Goal: Information Seeking & Learning: Find specific fact

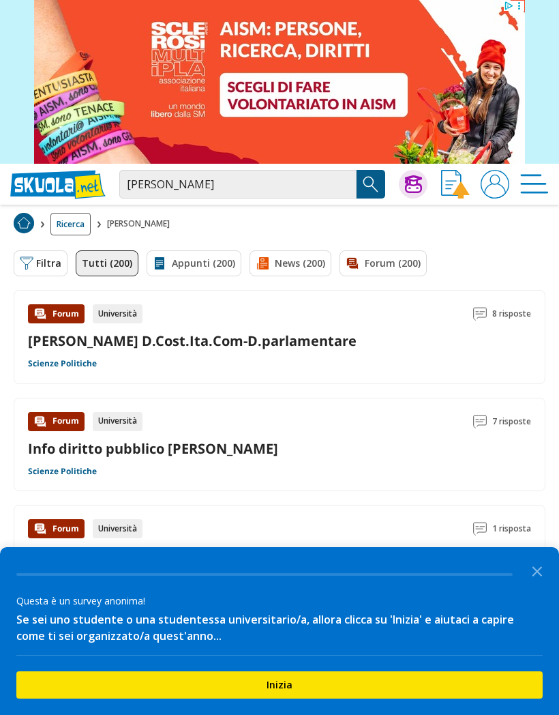
click at [525, 8] on section at bounding box center [279, 82] width 559 height 164
click at [510, 5] on icon at bounding box center [509, 6] width 10 height 10
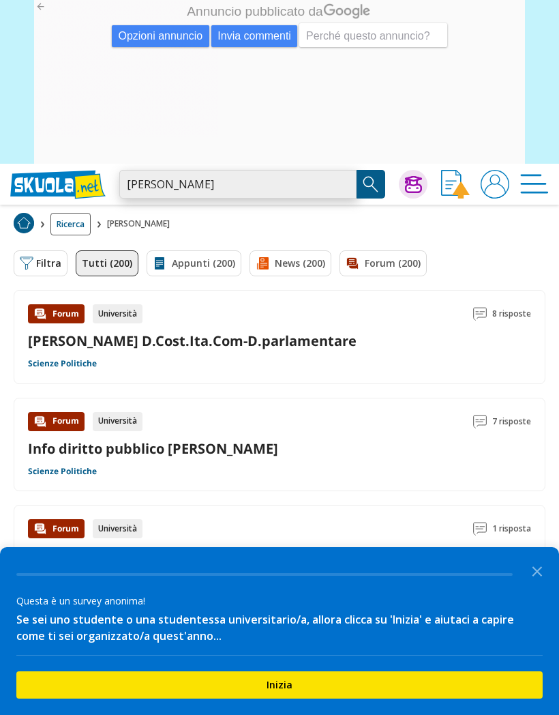
click at [210, 181] on input "[PERSON_NAME]" at bounding box center [237, 184] width 237 height 29
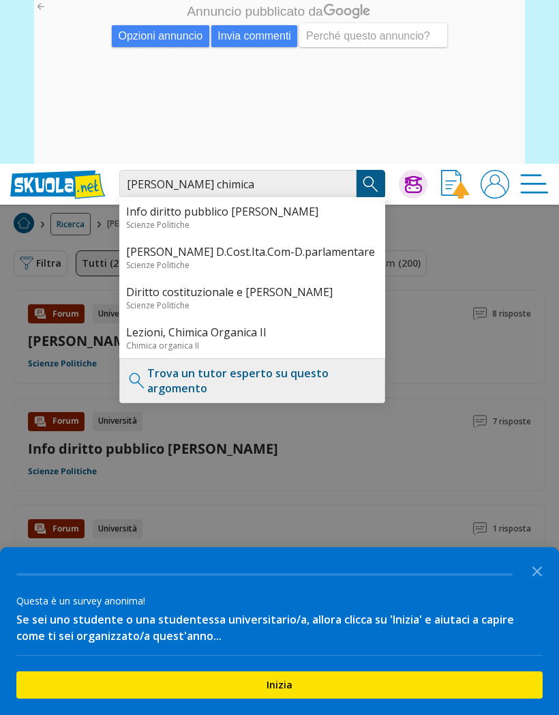
click at [380, 174] on img "Search Button" at bounding box center [371, 184] width 20 height 20
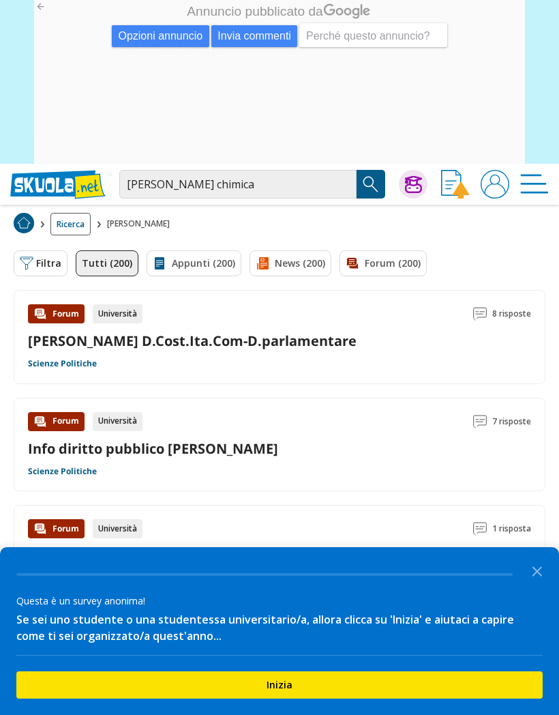
scroll to position [106, 0]
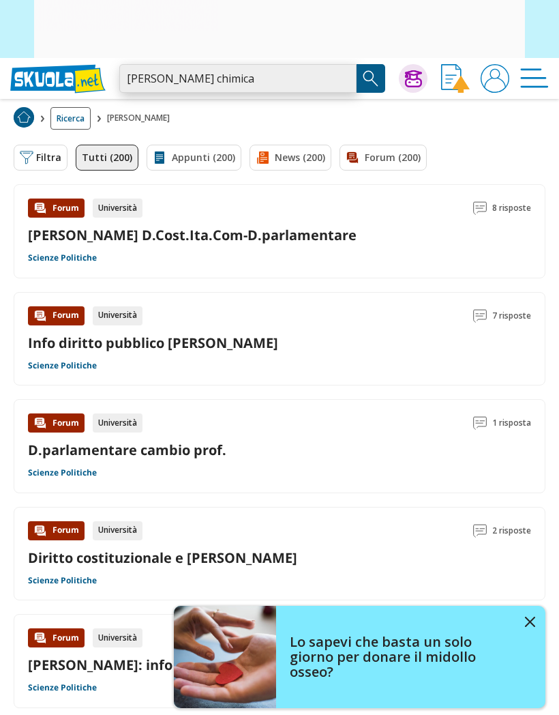
click at [201, 81] on input "[PERSON_NAME] chimica" at bounding box center [237, 78] width 237 height 29
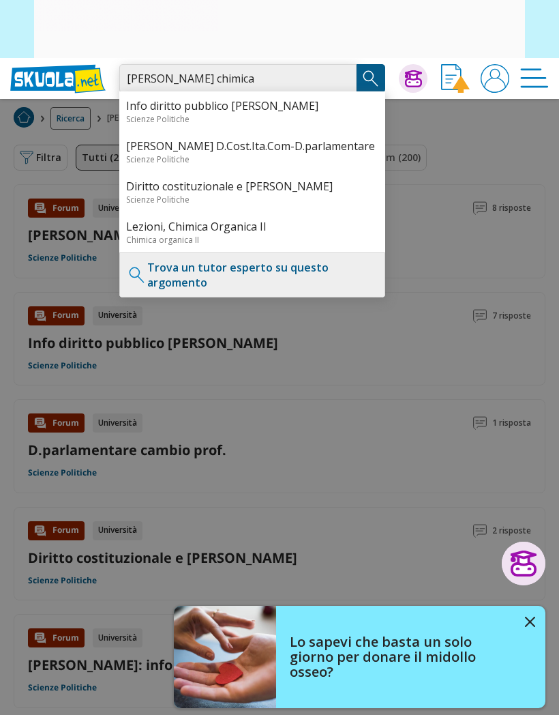
click at [205, 83] on input "[PERSON_NAME] chimica" at bounding box center [237, 78] width 237 height 29
click at [209, 76] on input "[PERSON_NAME] chimica" at bounding box center [237, 78] width 237 height 29
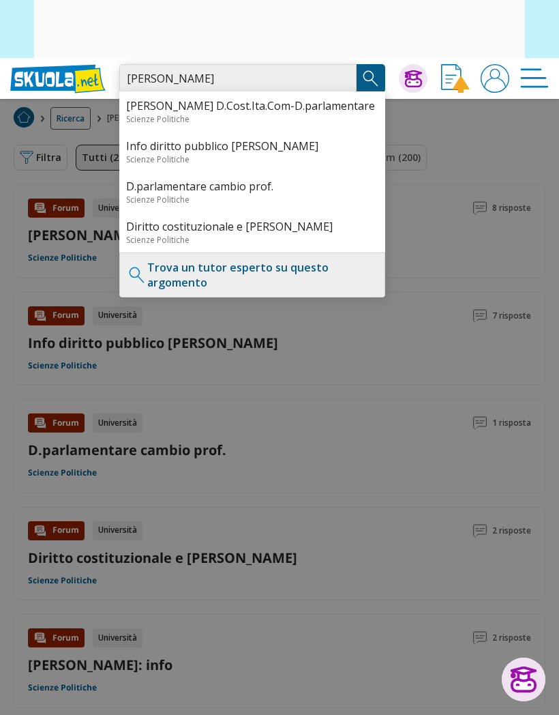
type input "[PERSON_NAME]"
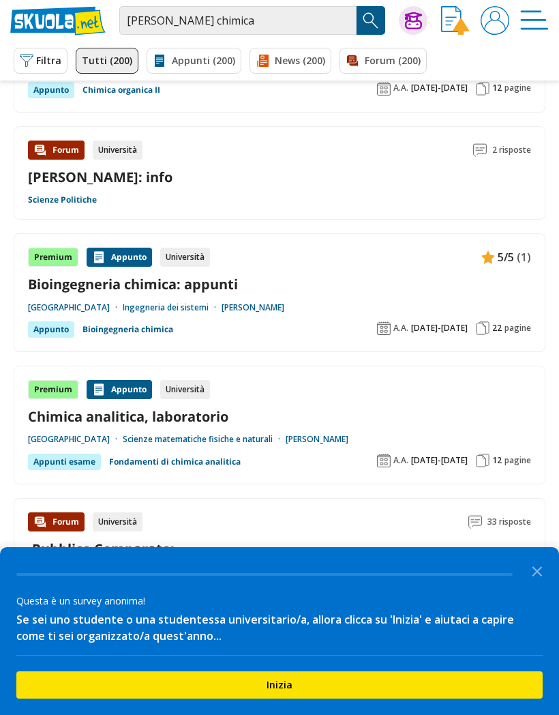
scroll to position [1151, 0]
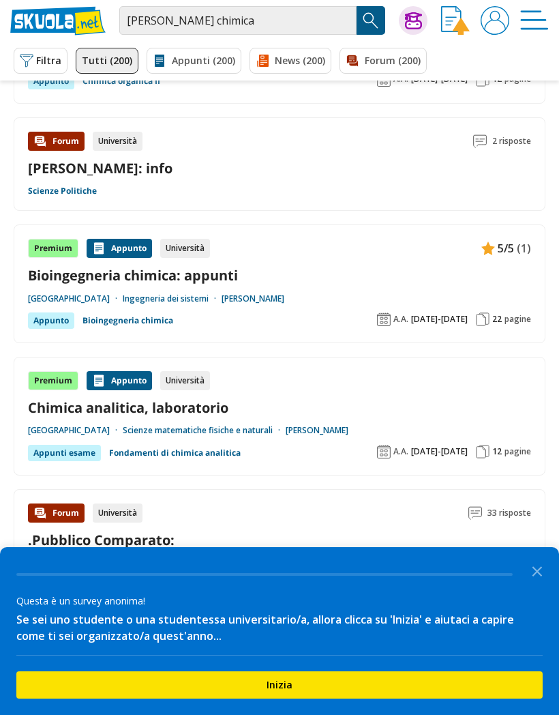
click at [285, 297] on link "Prof. Mantero Sara" at bounding box center [253, 298] width 63 height 11
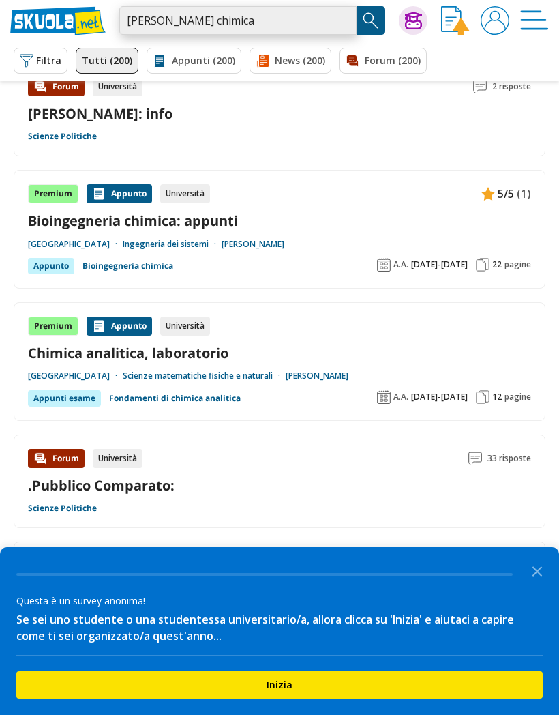
click at [347, 26] on input "[PERSON_NAME] chimica" at bounding box center [237, 20] width 237 height 29
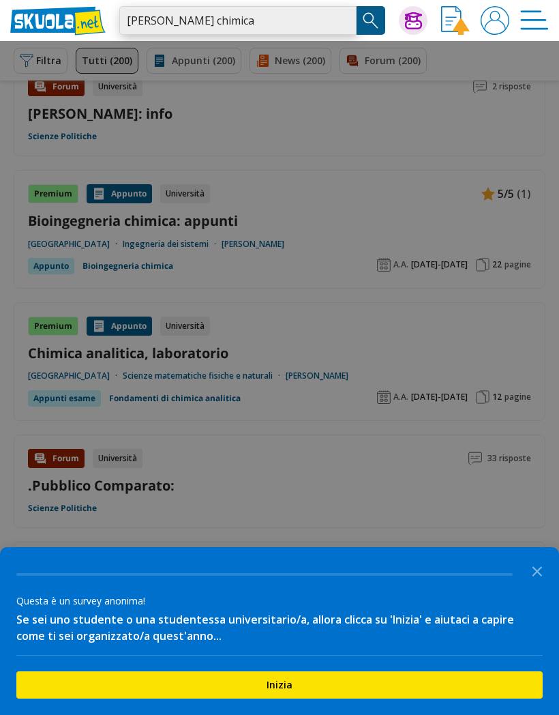
click at [355, 21] on input "[PERSON_NAME] chimica" at bounding box center [237, 20] width 237 height 29
click at [343, 22] on input "[PERSON_NAME] chimica" at bounding box center [237, 20] width 237 height 29
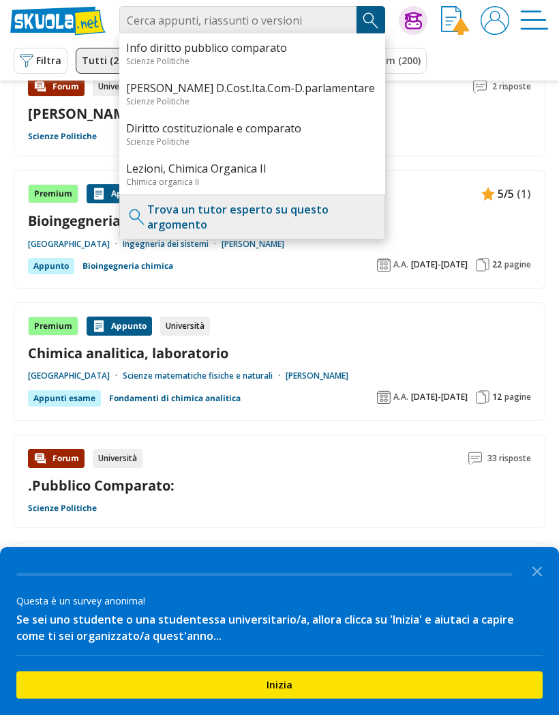
click at [47, 67] on button "Filtra 0" at bounding box center [41, 61] width 54 height 26
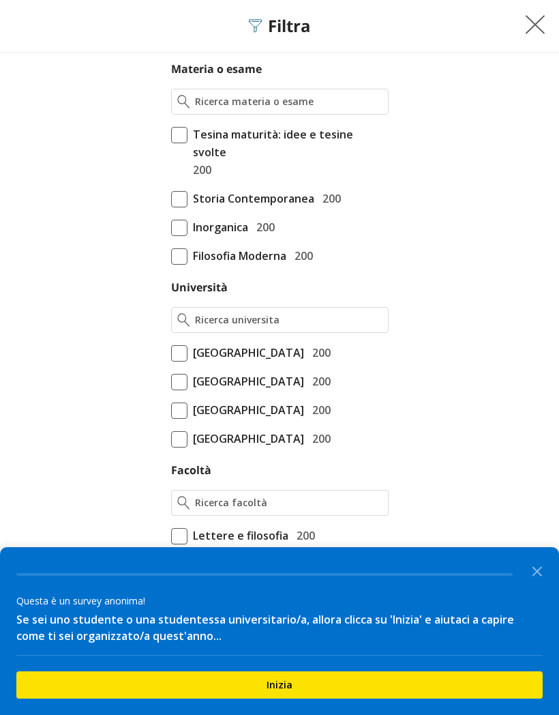
scroll to position [245, 0]
